Goal: Complete application form

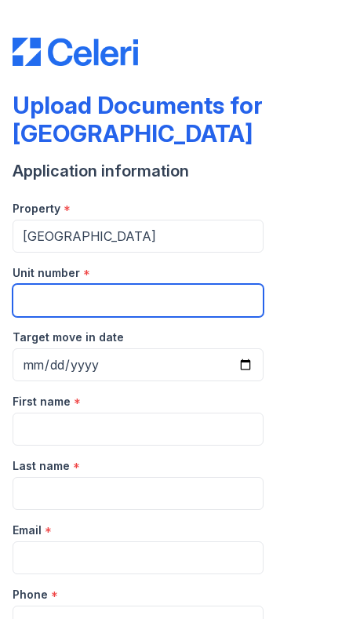
click at [213, 300] on input "Unit number" at bounding box center [138, 300] width 251 height 33
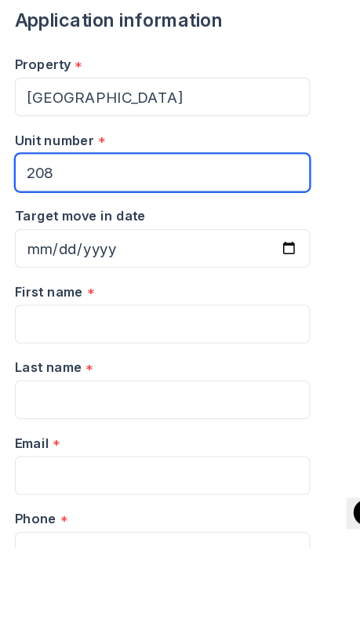
type input "208"
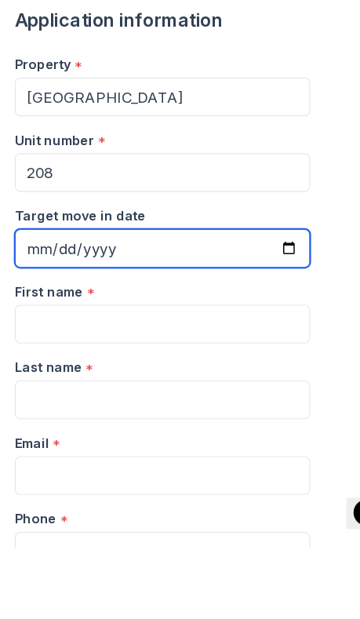
click at [209, 348] on input "Target move in date" at bounding box center [138, 364] width 251 height 33
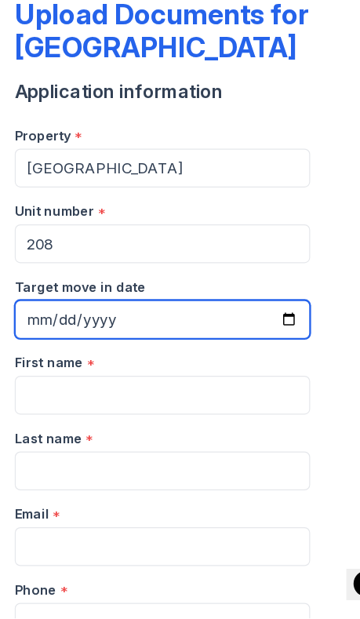
click at [219, 348] on input "[DATE]" at bounding box center [138, 364] width 251 height 33
type input "[DATE]"
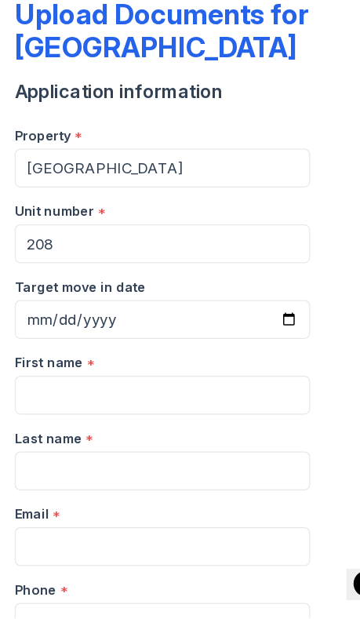
scroll to position [89, 0]
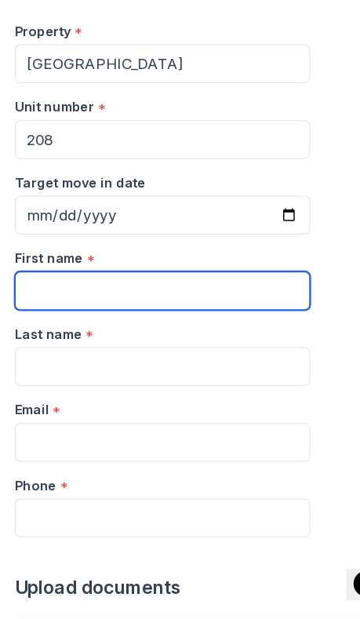
click at [226, 324] on input "First name" at bounding box center [138, 340] width 251 height 33
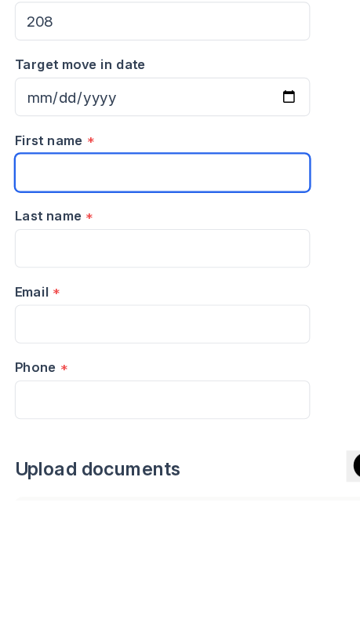
type input "[PERSON_NAME]"
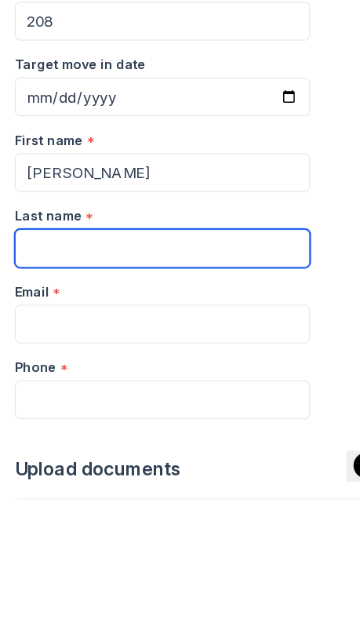
type input "[PERSON_NAME]"
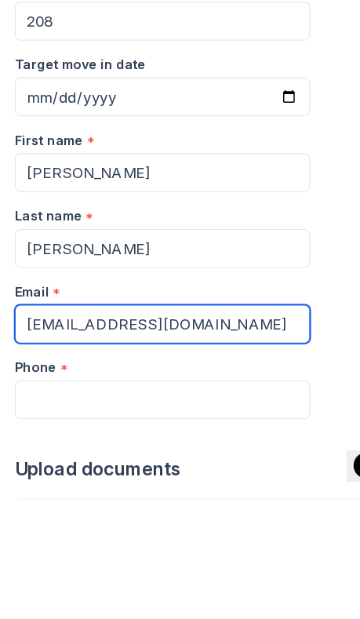
type input "[EMAIL_ADDRESS][DOMAIN_NAME]"
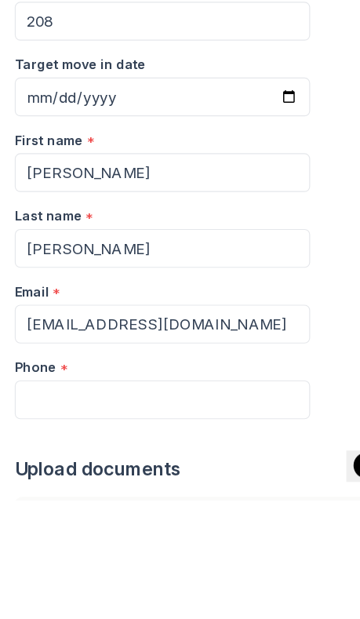
click at [278, 424] on div "First name * Andria Last name * Roberson Email * adroberson20066@gmail.com Phon…" at bounding box center [180, 421] width 335 height 257
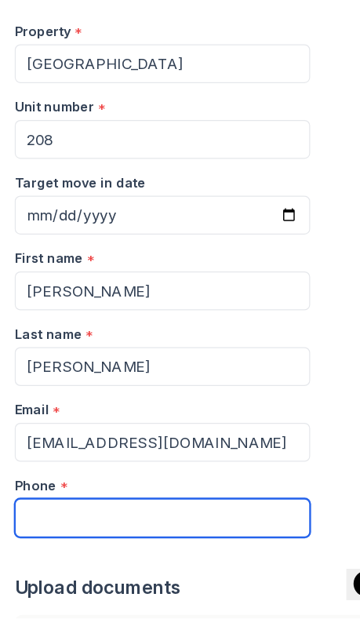
click at [162, 517] on input "Phone" at bounding box center [138, 533] width 251 height 33
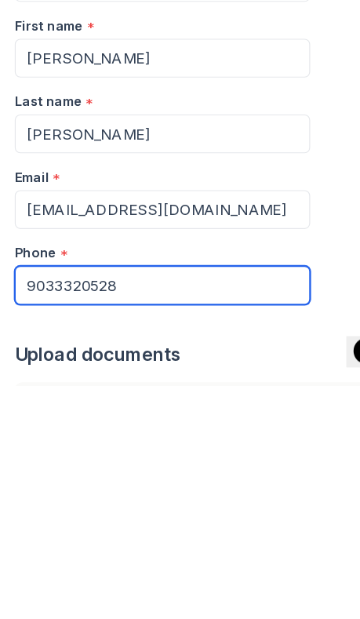
type input "9033320528"
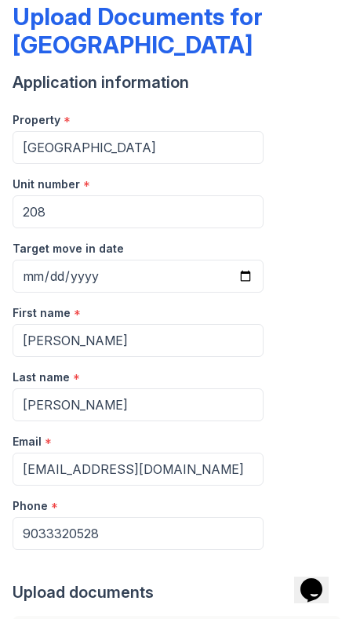
click at [107, 592] on div "Upload documents" at bounding box center [180, 592] width 335 height 22
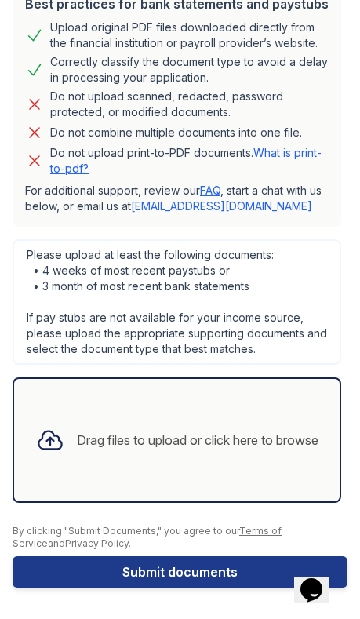
scroll to position [722, 0]
click at [231, 455] on div "Drag files to upload or click here to browse" at bounding box center [177, 439] width 307 height 53
click at [222, 451] on div "Drag files to upload or click here to browse" at bounding box center [177, 439] width 307 height 53
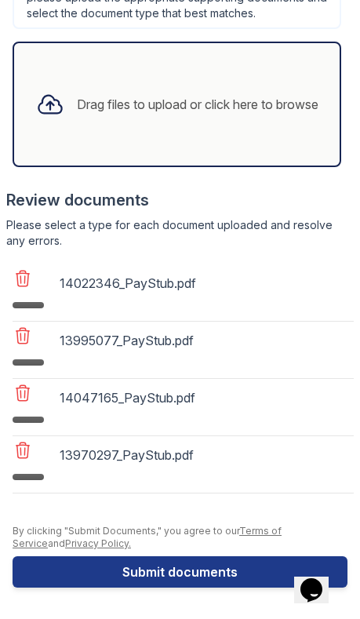
scroll to position [1059, 0]
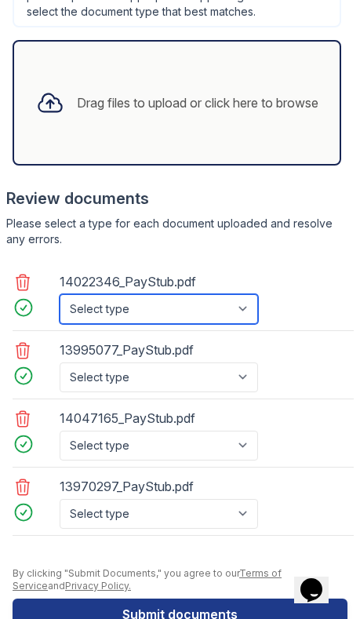
click at [227, 318] on select "Select type Paystub Bank Statement Offer Letter Tax Documents Benefit Award Let…" at bounding box center [159, 309] width 198 height 30
click at [242, 305] on select "Select type Paystub Bank Statement Offer Letter Tax Documents Benefit Award Let…" at bounding box center [159, 309] width 198 height 30
select select "paystub"
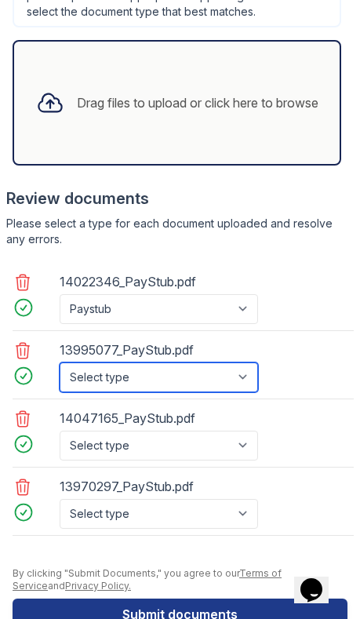
click at [225, 383] on select "Select type Paystub Bank Statement Offer Letter Tax Documents Benefit Award Let…" at bounding box center [159, 377] width 198 height 30
select select "paystub"
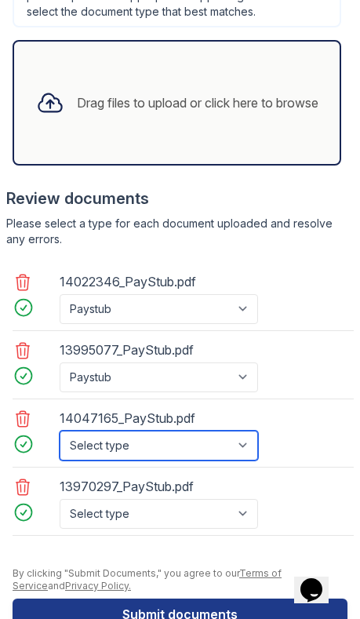
click at [198, 446] on select "Select type Paystub Bank Statement Offer Letter Tax Documents Benefit Award Let…" at bounding box center [159, 446] width 198 height 30
select select "paystub"
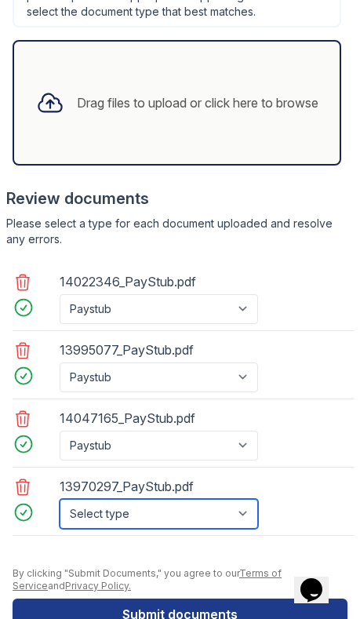
click at [188, 518] on select "Select type Paystub Bank Statement Offer Letter Tax Documents Benefit Award Let…" at bounding box center [159, 514] width 198 height 30
select select "paystub"
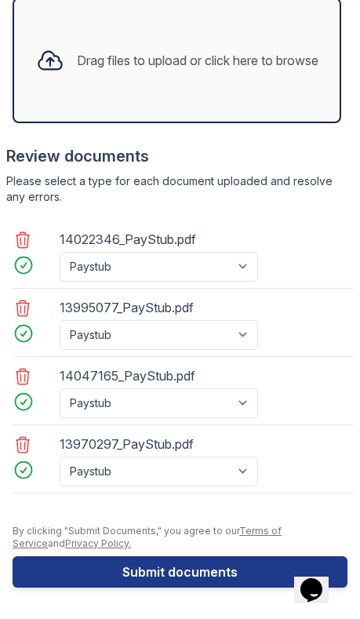
scroll to position [1102, 0]
click at [192, 573] on button "Submit documents" at bounding box center [180, 571] width 335 height 31
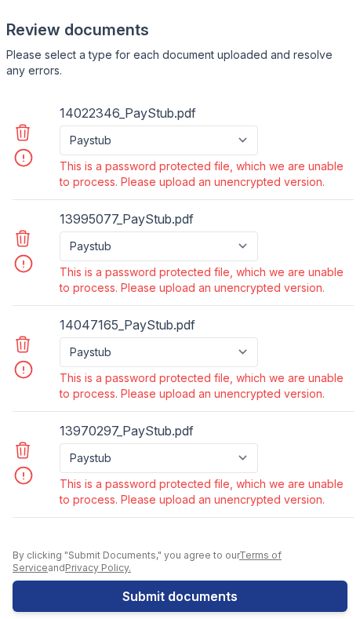
scroll to position [1277, 0]
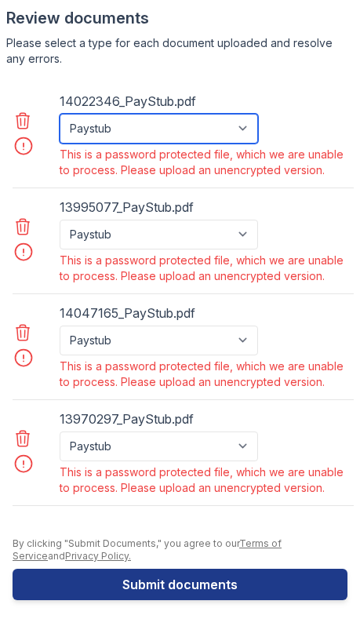
click at [86, 129] on select "Paystub Bank Statement Offer Letter Tax Documents Benefit Award Letter Investme…" at bounding box center [159, 129] width 198 height 30
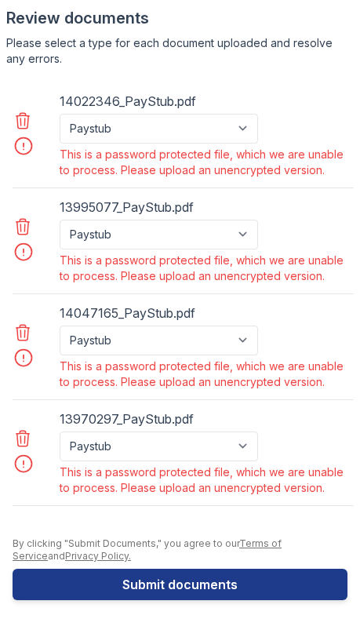
click at [27, 226] on icon at bounding box center [22, 226] width 19 height 19
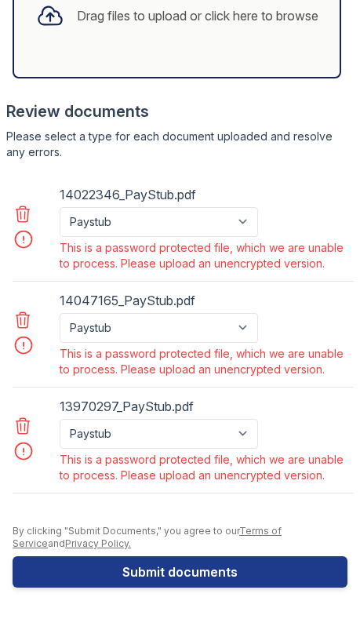
click at [23, 217] on icon at bounding box center [22, 214] width 19 height 19
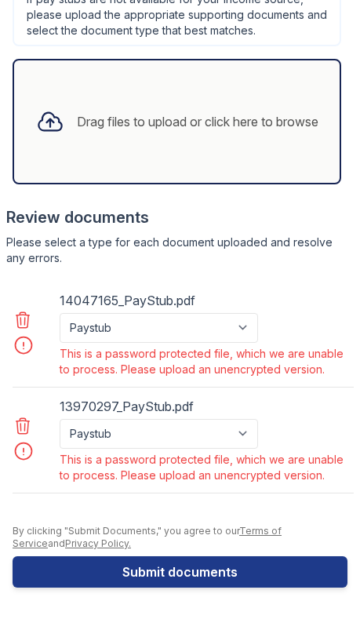
click at [33, 311] on link at bounding box center [24, 323] width 24 height 25
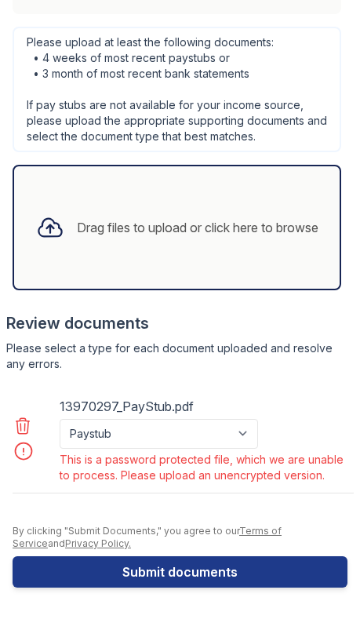
scroll to position [972, 0]
click at [286, 253] on div "Drag files to upload or click here to browse" at bounding box center [177, 227] width 307 height 53
click at [27, 433] on icon at bounding box center [22, 426] width 13 height 16
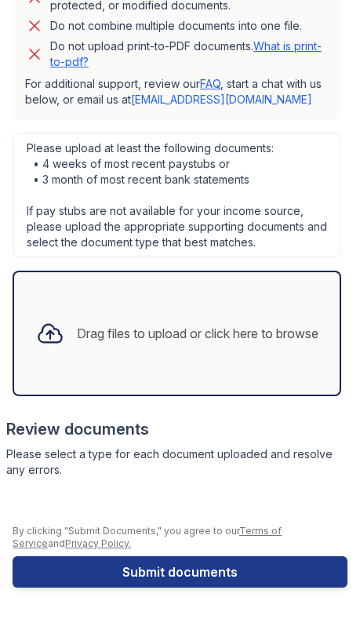
click at [271, 335] on div "Drag files to upload or click here to browse" at bounding box center [198, 333] width 242 height 19
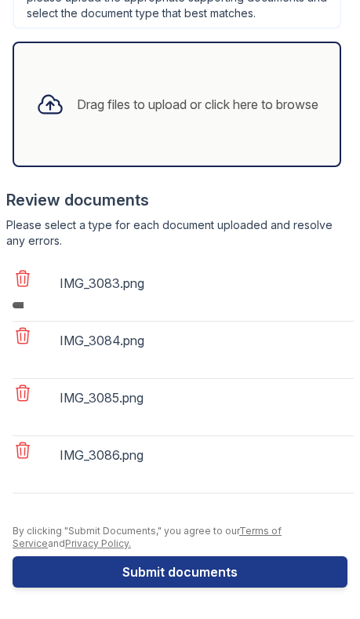
scroll to position [1096, 0]
click at [207, 570] on button "Submit documents" at bounding box center [180, 571] width 335 height 31
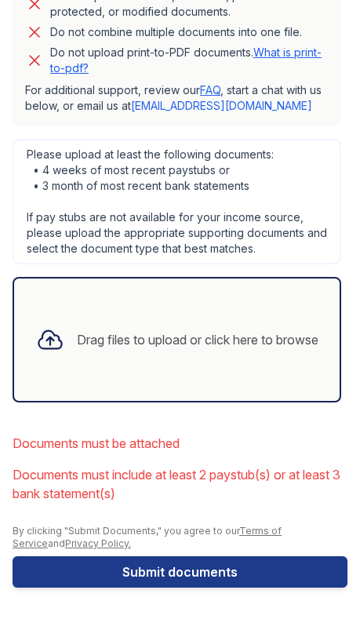
scroll to position [860, 0]
click at [276, 342] on div "Drag files to upload or click here to browse" at bounding box center [198, 339] width 242 height 19
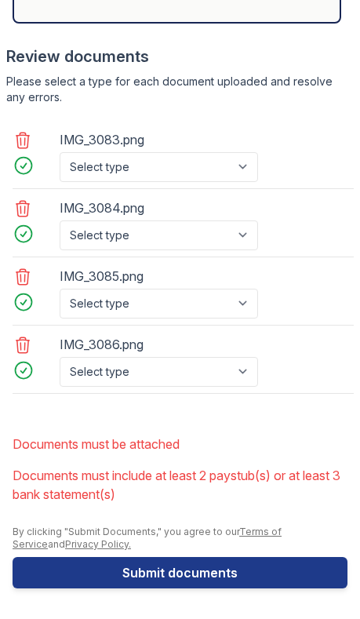
scroll to position [1238, 0]
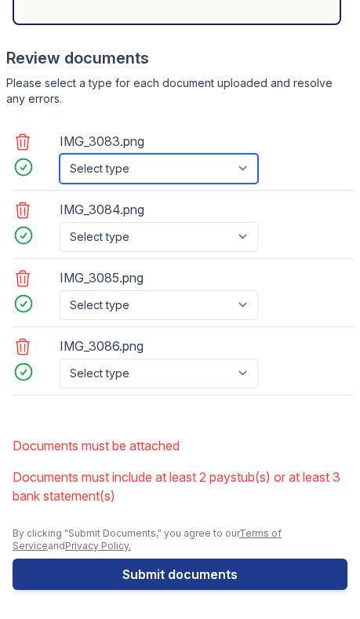
click at [209, 162] on select "Select type Paystub Bank Statement Offer Letter Tax Documents Benefit Award Let…" at bounding box center [159, 169] width 198 height 30
select select "paystub"
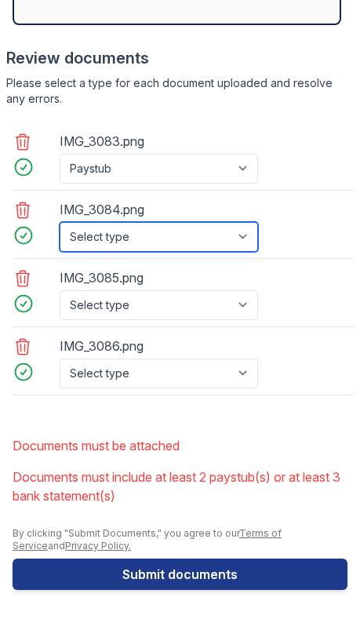
click at [197, 251] on select "Select type Paystub Bank Statement Offer Letter Tax Documents Benefit Award Let…" at bounding box center [159, 237] width 198 height 30
select select "paystub"
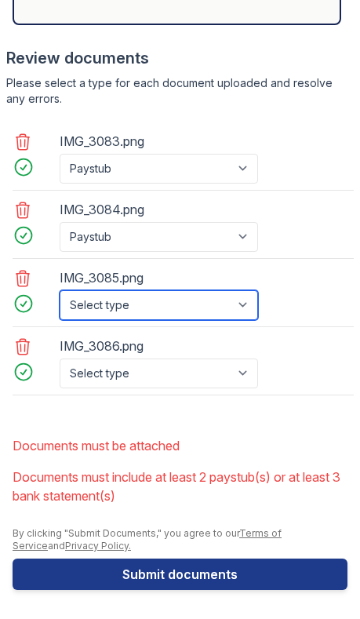
click at [181, 318] on select "Select type Paystub Bank Statement Offer Letter Tax Documents Benefit Award Let…" at bounding box center [159, 305] width 198 height 30
select select "paystub"
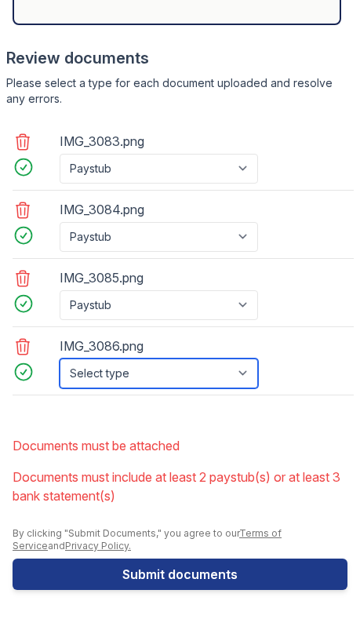
click at [199, 376] on select "Select type Paystub Bank Statement Offer Letter Tax Documents Benefit Award Let…" at bounding box center [159, 373] width 198 height 30
select select "paystub"
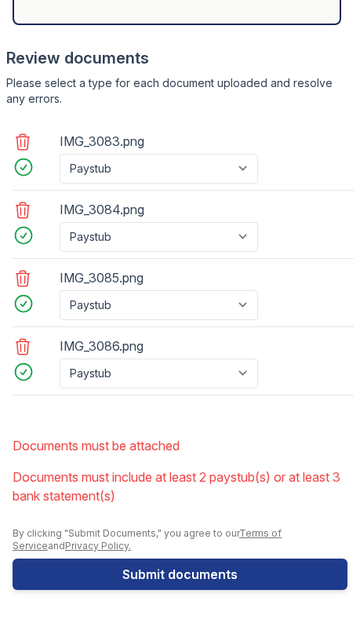
click at [204, 574] on button "Submit documents" at bounding box center [180, 573] width 335 height 31
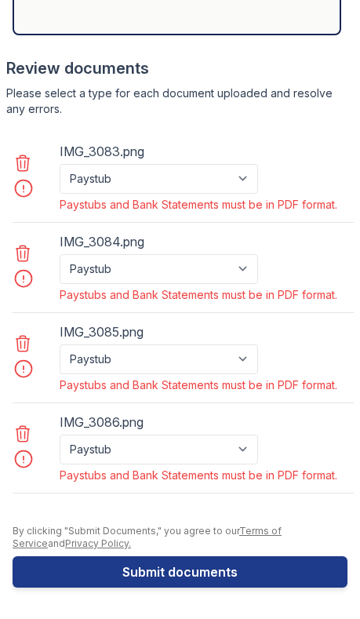
scroll to position [1227, 0]
click at [28, 169] on icon at bounding box center [22, 163] width 19 height 19
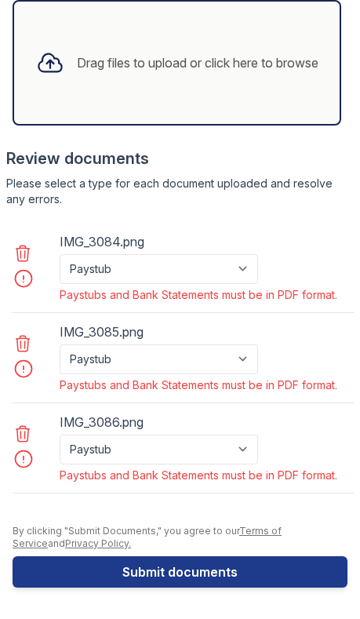
click at [28, 248] on icon at bounding box center [22, 253] width 13 height 16
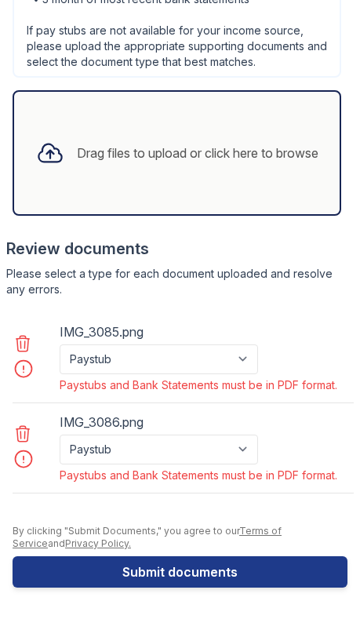
click at [31, 342] on icon at bounding box center [22, 343] width 19 height 19
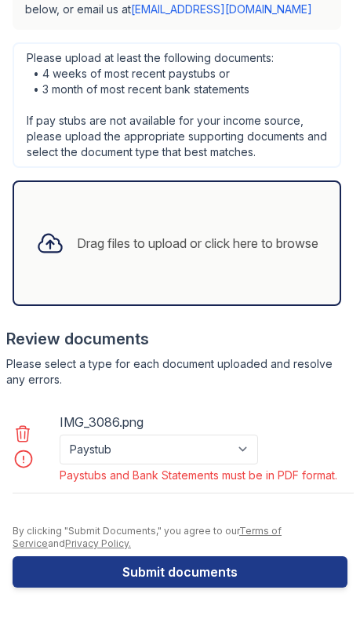
click at [27, 444] on link at bounding box center [24, 436] width 24 height 25
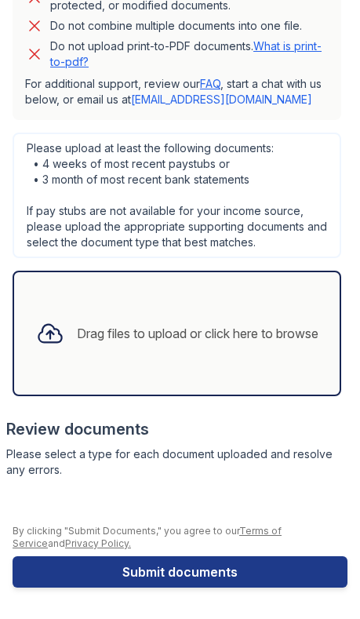
scroll to position [867, 0]
click at [131, 318] on div "Drag files to upload or click here to browse" at bounding box center [177, 333] width 307 height 53
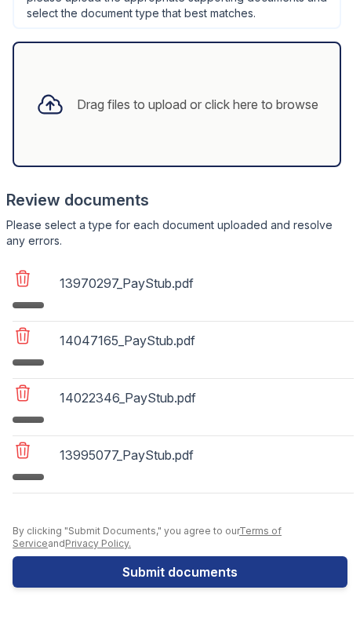
scroll to position [1096, 0]
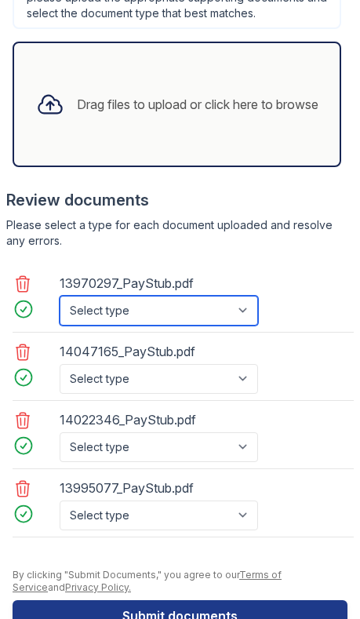
click at [209, 314] on select "Select type Paystub Bank Statement Offer Letter Tax Documents Benefit Award Let…" at bounding box center [159, 311] width 198 height 30
select select "paystub"
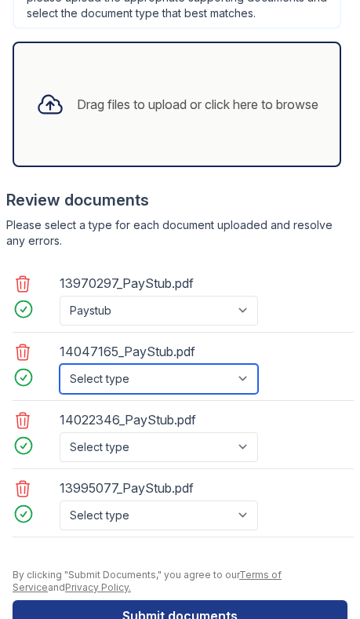
click at [176, 376] on select "Select type Paystub Bank Statement Offer Letter Tax Documents Benefit Award Let…" at bounding box center [159, 379] width 198 height 30
select select "paystub"
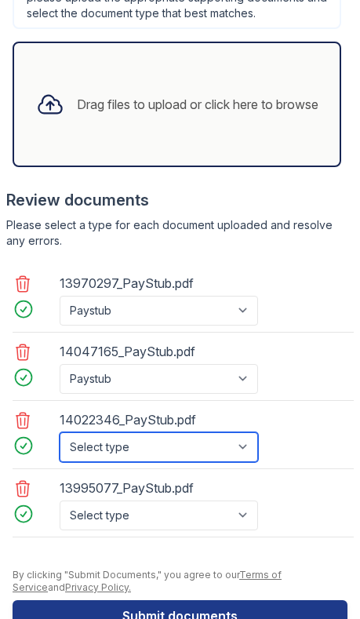
click at [193, 452] on select "Select type Paystub Bank Statement Offer Letter Tax Documents Benefit Award Let…" at bounding box center [159, 447] width 198 height 30
select select "paystub"
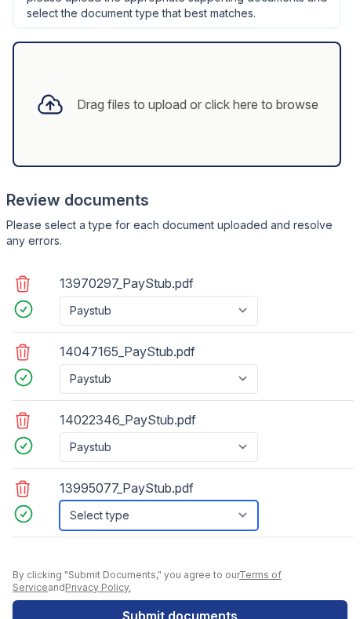
click at [206, 516] on select "Select type Paystub Bank Statement Offer Letter Tax Documents Benefit Award Let…" at bounding box center [159, 515] width 198 height 30
select select "paystub"
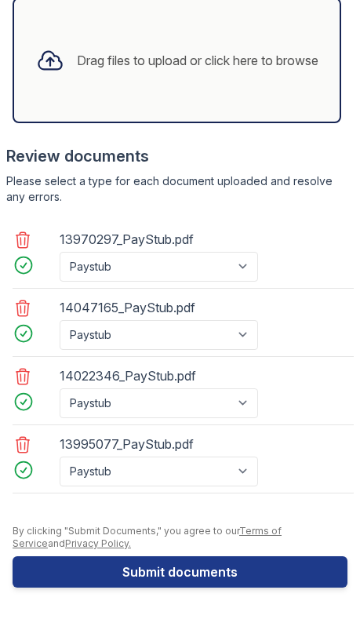
scroll to position [1139, 0]
click at [210, 572] on button "Submit documents" at bounding box center [180, 571] width 335 height 31
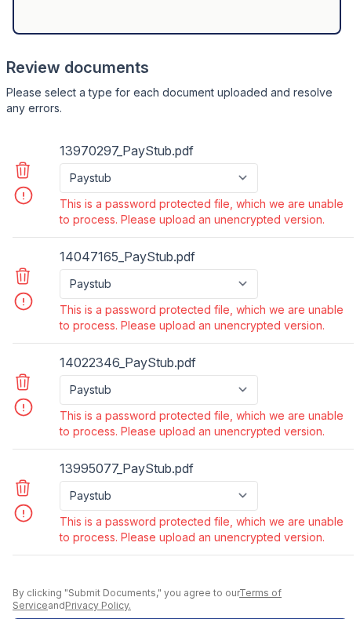
scroll to position [1277, 0]
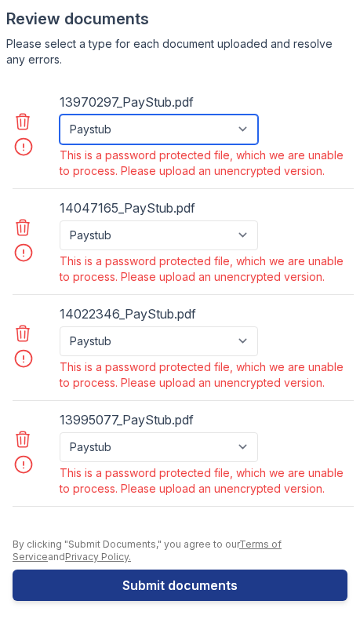
click at [232, 114] on select "Paystub Bank Statement Offer Letter Tax Documents Benefit Award Letter Investme…" at bounding box center [159, 129] width 198 height 30
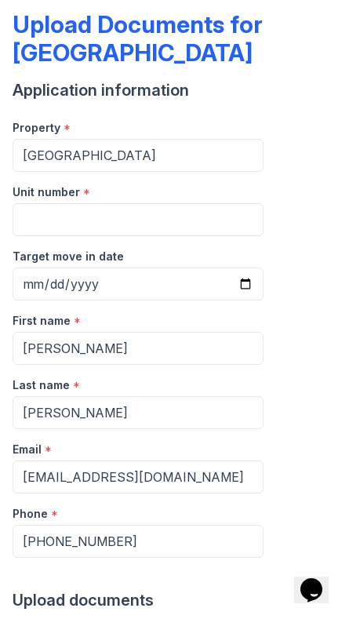
scroll to position [42, 0]
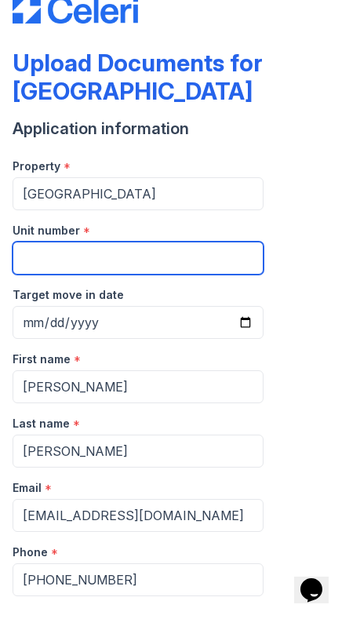
click at [213, 250] on input "Unit number" at bounding box center [138, 258] width 251 height 33
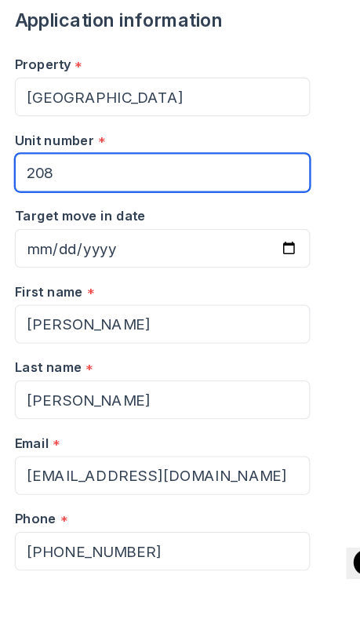
type input "208"
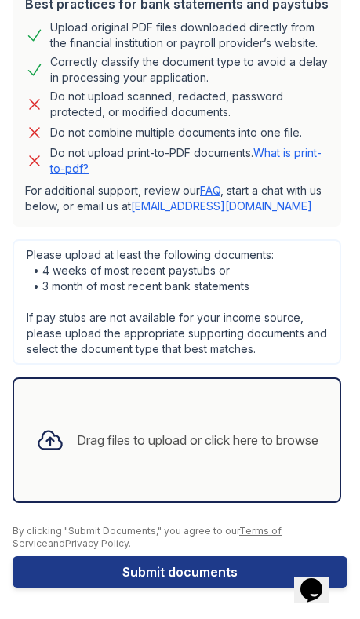
scroll to position [722, 0]
